Goal: Task Accomplishment & Management: Manage account settings

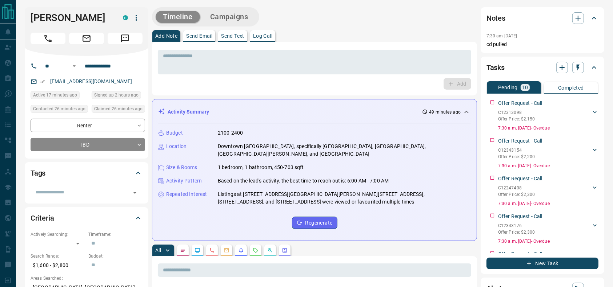
click at [398, 13] on div "Timeline Campaigns" at bounding box center [314, 16] width 325 height 19
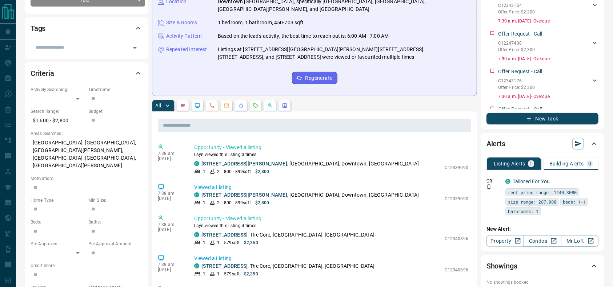
scroll to position [160, 0]
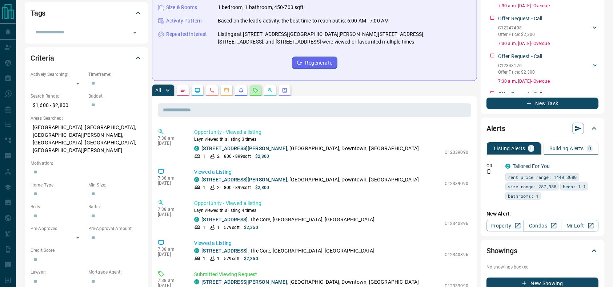
click at [256, 88] on icon "Requests" at bounding box center [256, 91] width 6 height 6
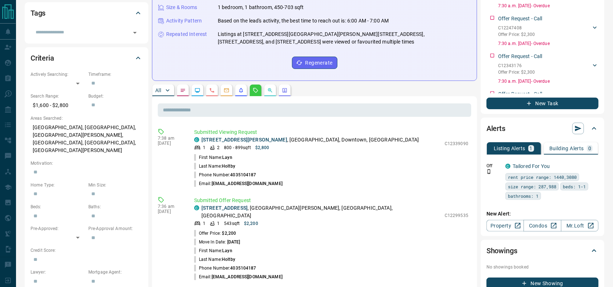
click at [335, 136] on p "[STREET_ADDRESS][PERSON_NAME]" at bounding box center [309, 140] width 217 height 8
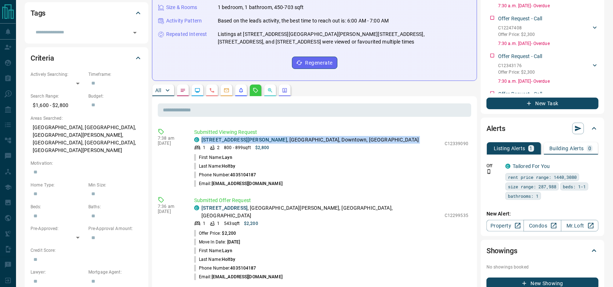
click at [335, 136] on p "[STREET_ADDRESS][PERSON_NAME]" at bounding box center [309, 140] width 217 height 8
copy div "[STREET_ADDRESS][PERSON_NAME]"
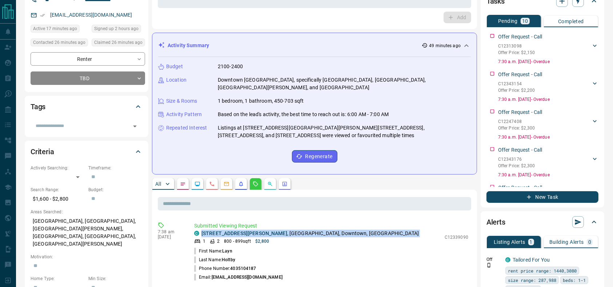
scroll to position [0, 0]
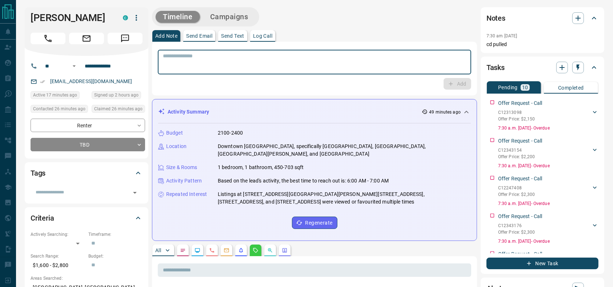
click at [325, 69] on div "* ​" at bounding box center [314, 62] width 313 height 25
click at [240, 57] on textarea "**" at bounding box center [314, 62] width 303 height 19
type textarea "*"
type textarea "**********"
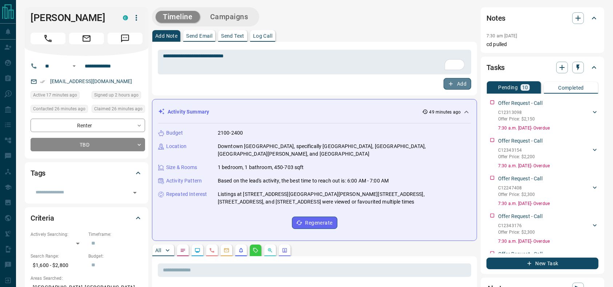
click at [465, 86] on button "Add" at bounding box center [457, 84] width 28 height 12
click at [51, 18] on h1 "[PERSON_NAME]" at bounding box center [71, 18] width 81 height 12
copy div "[PERSON_NAME] C"
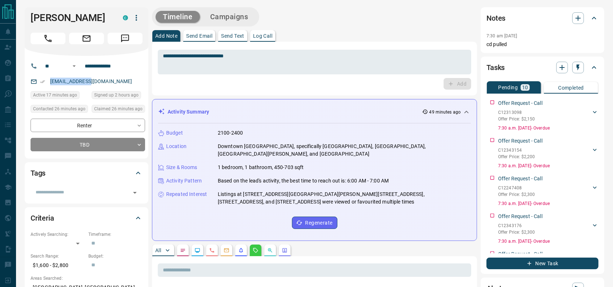
drag, startPoint x: 109, startPoint y: 83, endPoint x: 43, endPoint y: 75, distance: 66.6
click at [43, 76] on div "[EMAIL_ADDRESS][DOMAIN_NAME]" at bounding box center [88, 82] width 114 height 12
copy link "[EMAIL_ADDRESS][DOMAIN_NAME]"
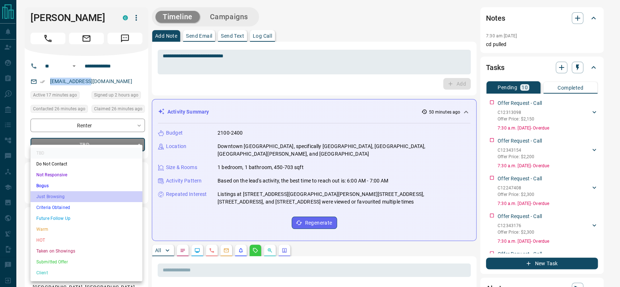
click at [80, 192] on li "Just Browsing" at bounding box center [87, 197] width 112 height 11
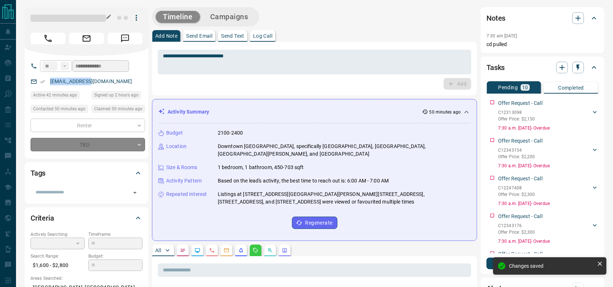
type input "*"
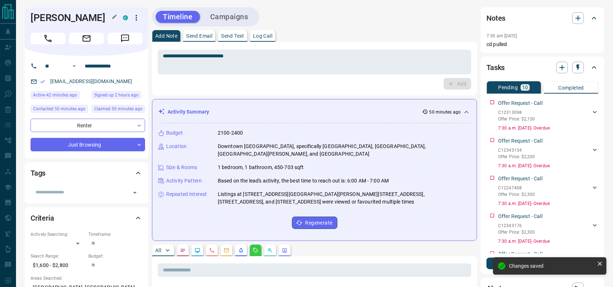
click at [74, 12] on h1 "[PERSON_NAME]" at bounding box center [71, 18] width 81 height 12
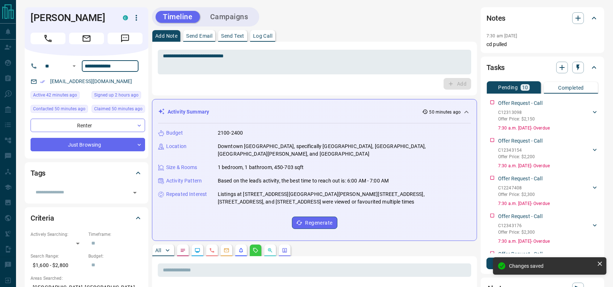
click at [128, 69] on input "**********" at bounding box center [110, 66] width 57 height 12
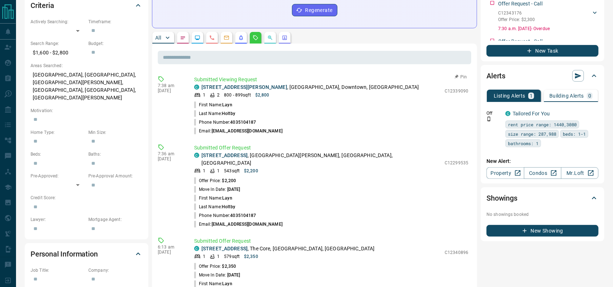
scroll to position [216, 0]
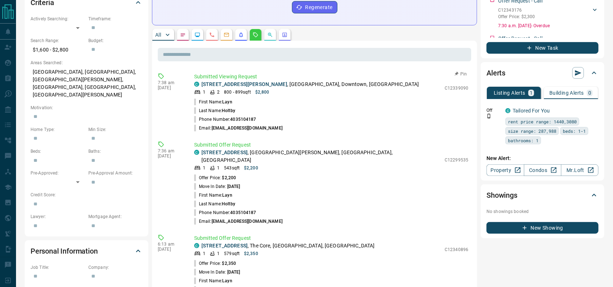
click at [276, 81] on p "[STREET_ADDRESS][PERSON_NAME]" at bounding box center [309, 85] width 217 height 8
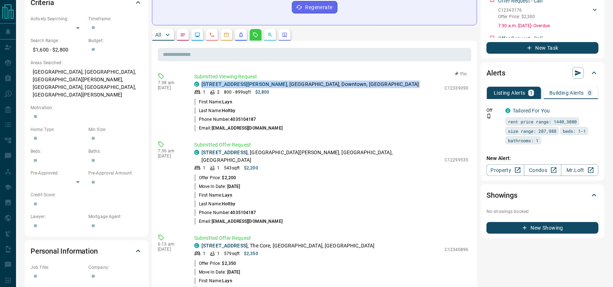
click at [276, 81] on p "[STREET_ADDRESS][PERSON_NAME]" at bounding box center [309, 85] width 217 height 8
copy div "[STREET_ADDRESS][PERSON_NAME]"
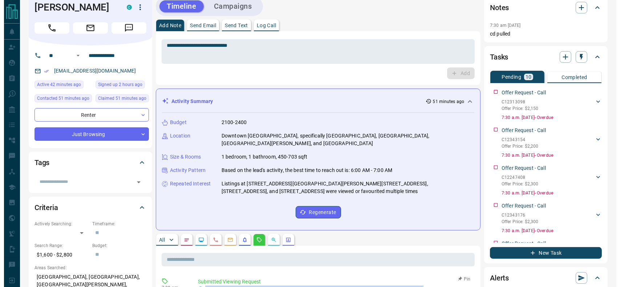
scroll to position [3, 0]
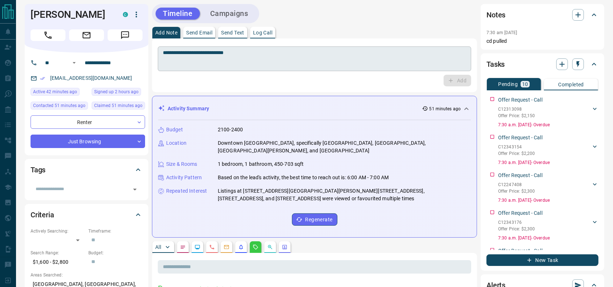
click at [232, 59] on textarea "**********" at bounding box center [314, 59] width 303 height 19
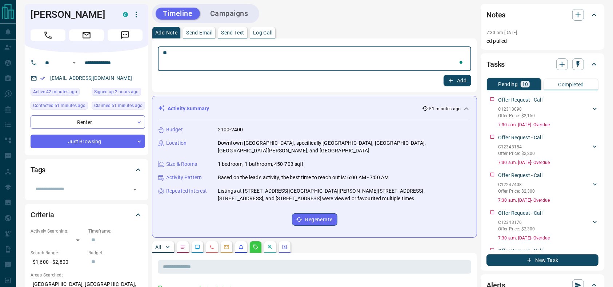
type textarea "*"
type textarea "**********"
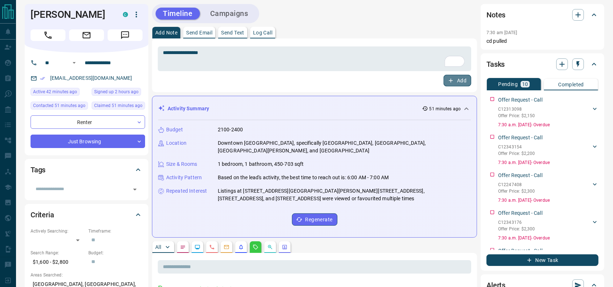
click at [465, 78] on button "Add" at bounding box center [457, 81] width 28 height 12
click at [142, 15] on div "[PERSON_NAME] C" at bounding box center [87, 28] width 124 height 49
click at [141, 15] on button "button" at bounding box center [136, 14] width 12 height 12
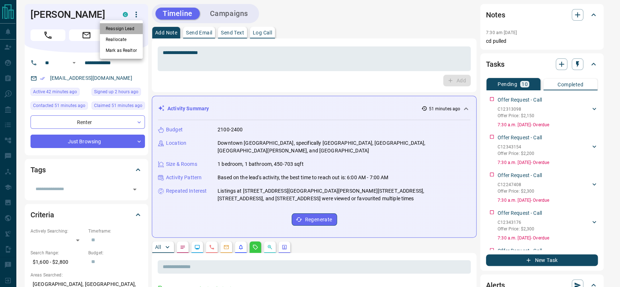
click at [130, 28] on li "Reassign Lead" at bounding box center [121, 28] width 43 height 11
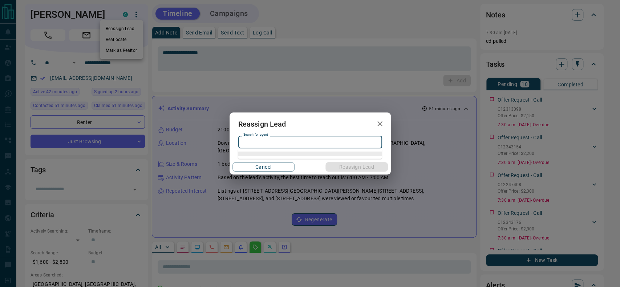
click at [262, 144] on input "Search for agent" at bounding box center [310, 142] width 138 height 8
click at [262, 144] on input "*" at bounding box center [310, 142] width 138 height 8
click at [272, 152] on li "[DEMOGRAPHIC_DATA][PERSON_NAME]" at bounding box center [310, 157] width 144 height 11
type input "**********"
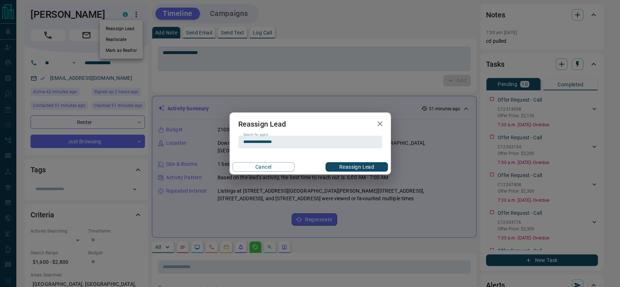
click at [337, 162] on button "Reassign Lead" at bounding box center [357, 166] width 62 height 9
